Goal: Information Seeking & Learning: Understand process/instructions

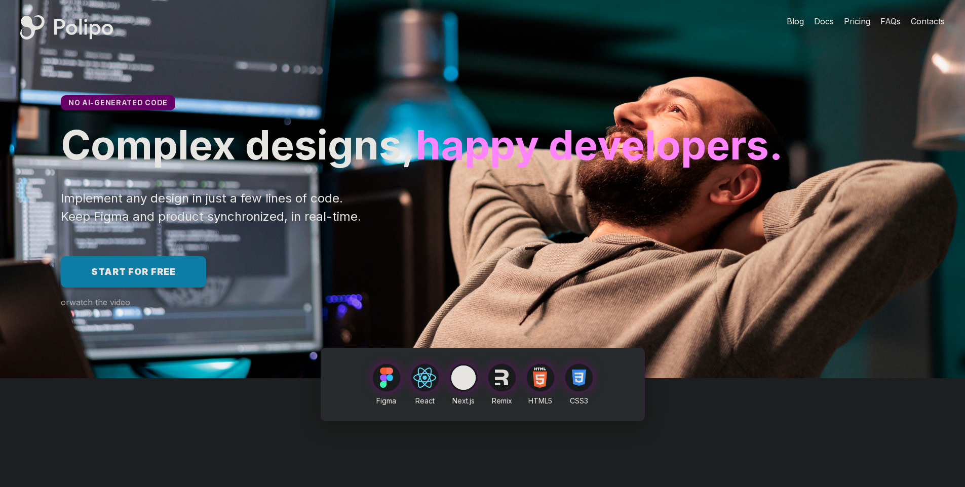
click at [133, 277] on span "Start for free" at bounding box center [133, 271] width 85 height 11
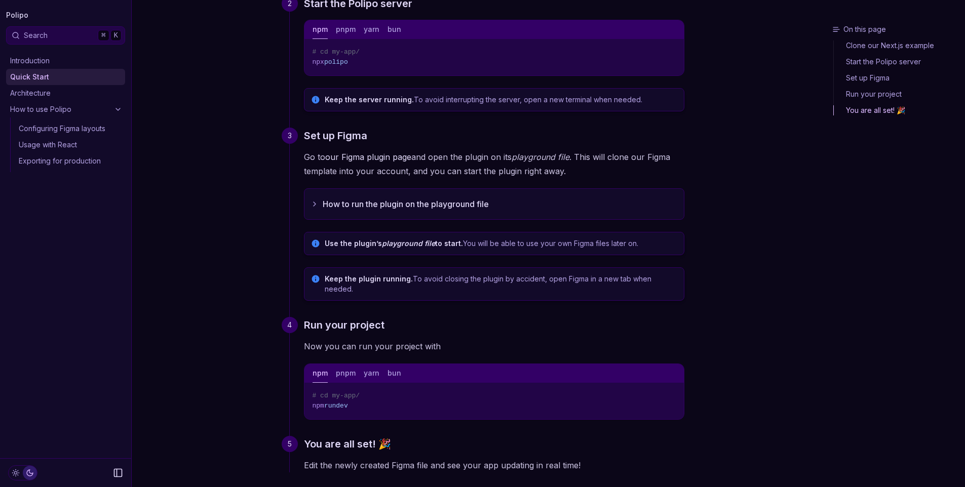
scroll to position [107, 0]
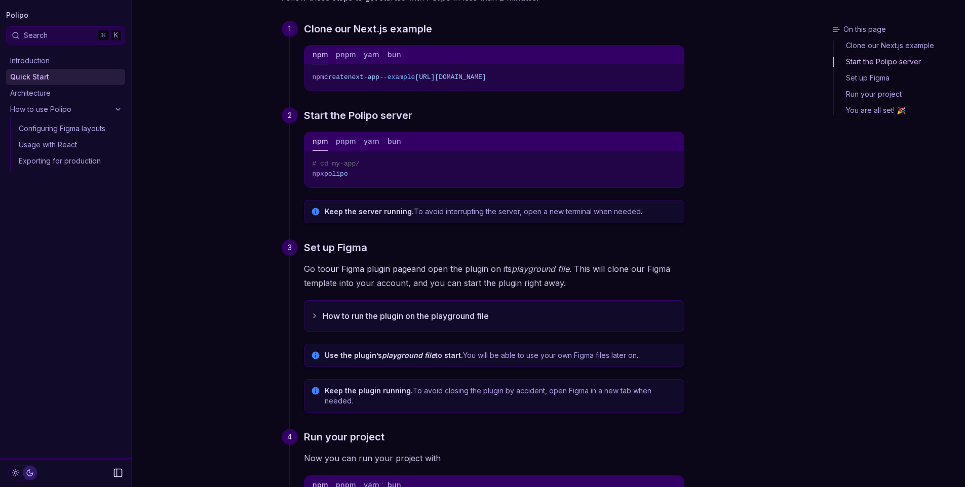
click at [87, 112] on link "How to use Polipo" at bounding box center [65, 109] width 119 height 16
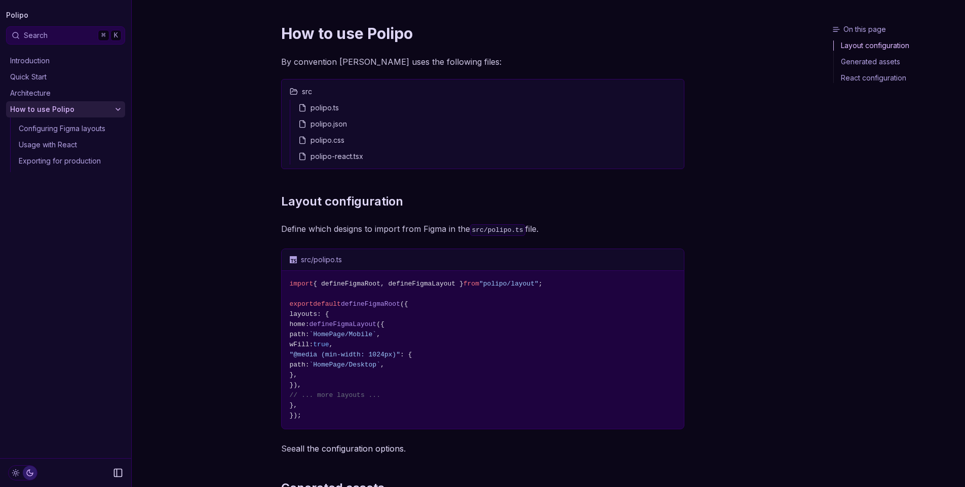
click at [56, 141] on link "Usage with React" at bounding box center [70, 145] width 110 height 16
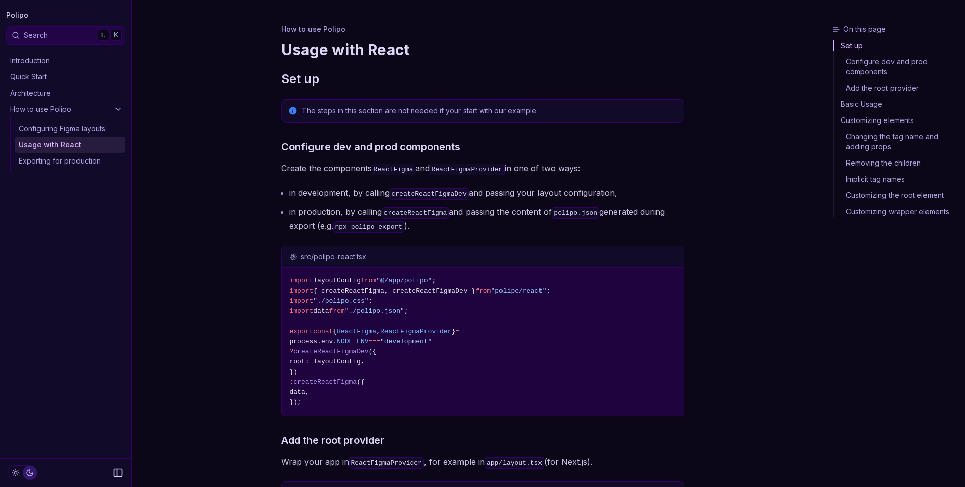
click at [72, 131] on link "Configuring Figma layouts" at bounding box center [70, 129] width 110 height 16
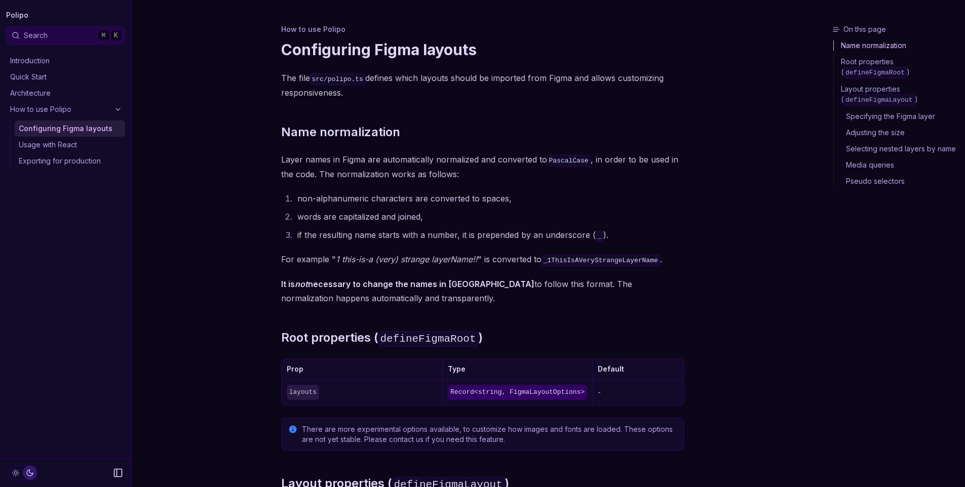
click at [69, 147] on link "Usage with React" at bounding box center [70, 145] width 110 height 16
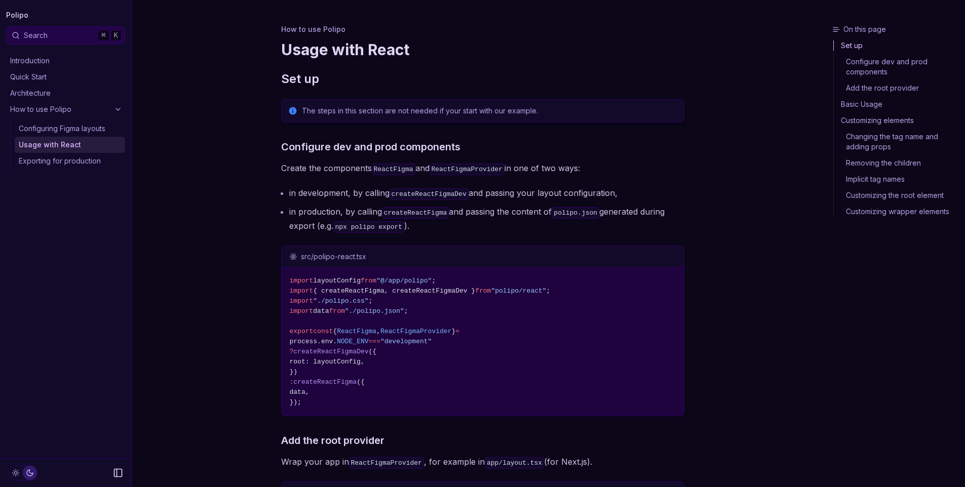
click at [73, 161] on link "Exporting for production" at bounding box center [70, 161] width 110 height 16
